Goal: Navigation & Orientation: Go to known website

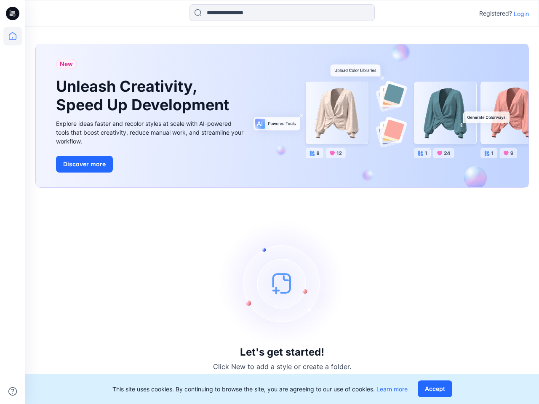
click at [270, 202] on div "Let's get started! Click New to add a style or create a folder." at bounding box center [282, 296] width 494 height 196
click at [13, 13] on icon at bounding box center [13, 13] width 3 height 0
click at [13, 36] on icon at bounding box center [12, 36] width 19 height 19
click at [13, 392] on icon at bounding box center [12, 392] width 8 height 8
click at [282, 13] on input at bounding box center [282, 12] width 185 height 17
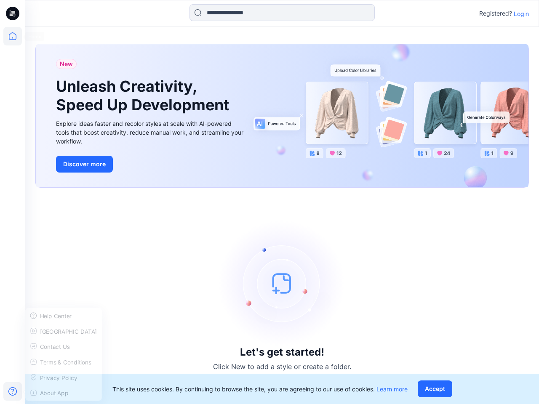
click at [521, 13] on p "Login" at bounding box center [521, 13] width 15 height 9
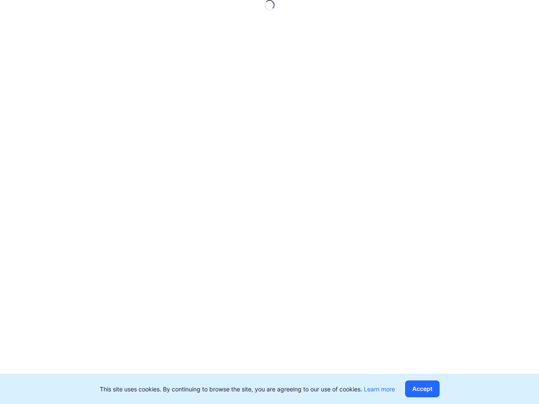
click at [437, 389] on button "Accept" at bounding box center [422, 389] width 35 height 17
